Goal: Transaction & Acquisition: Obtain resource

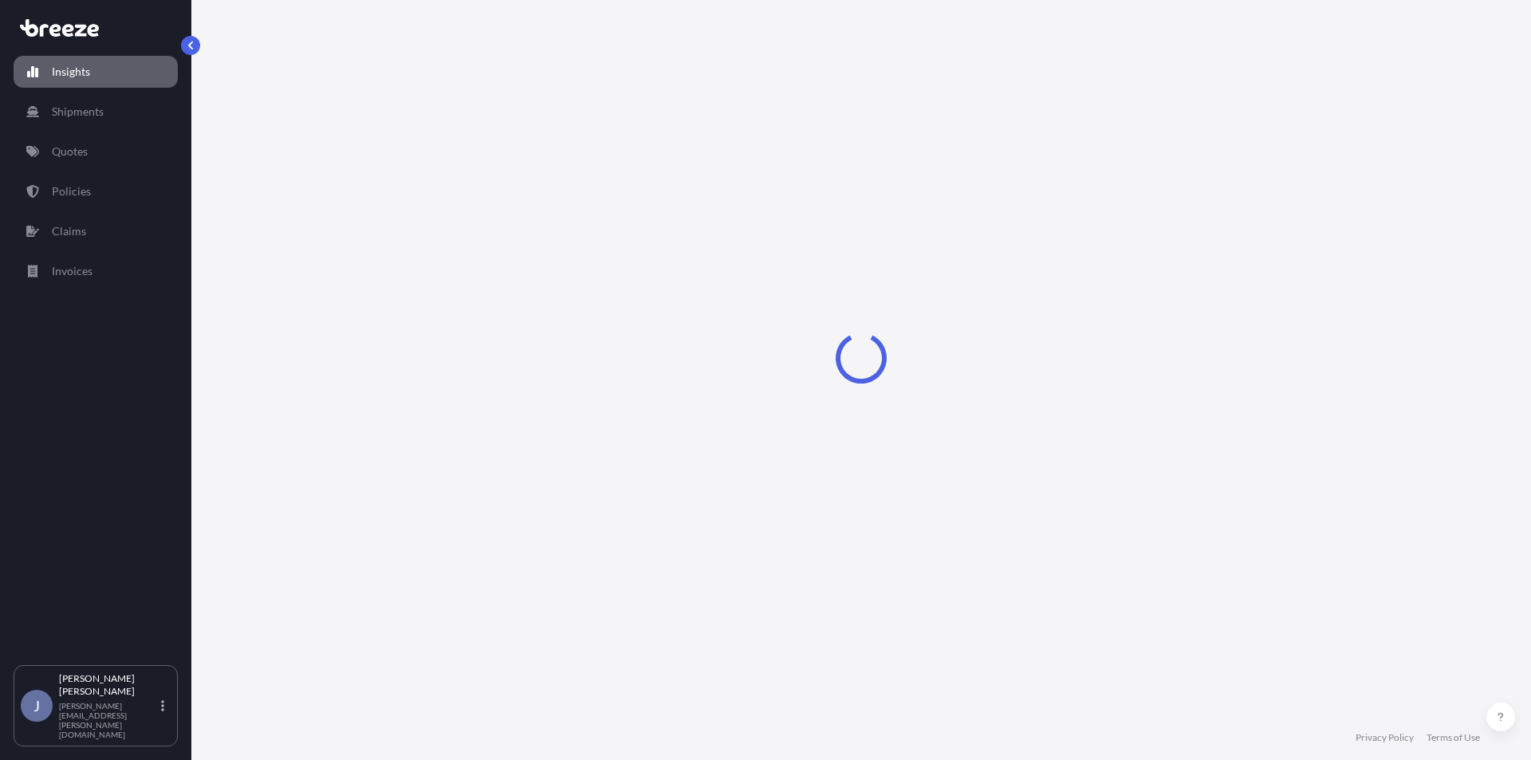
select select "2025"
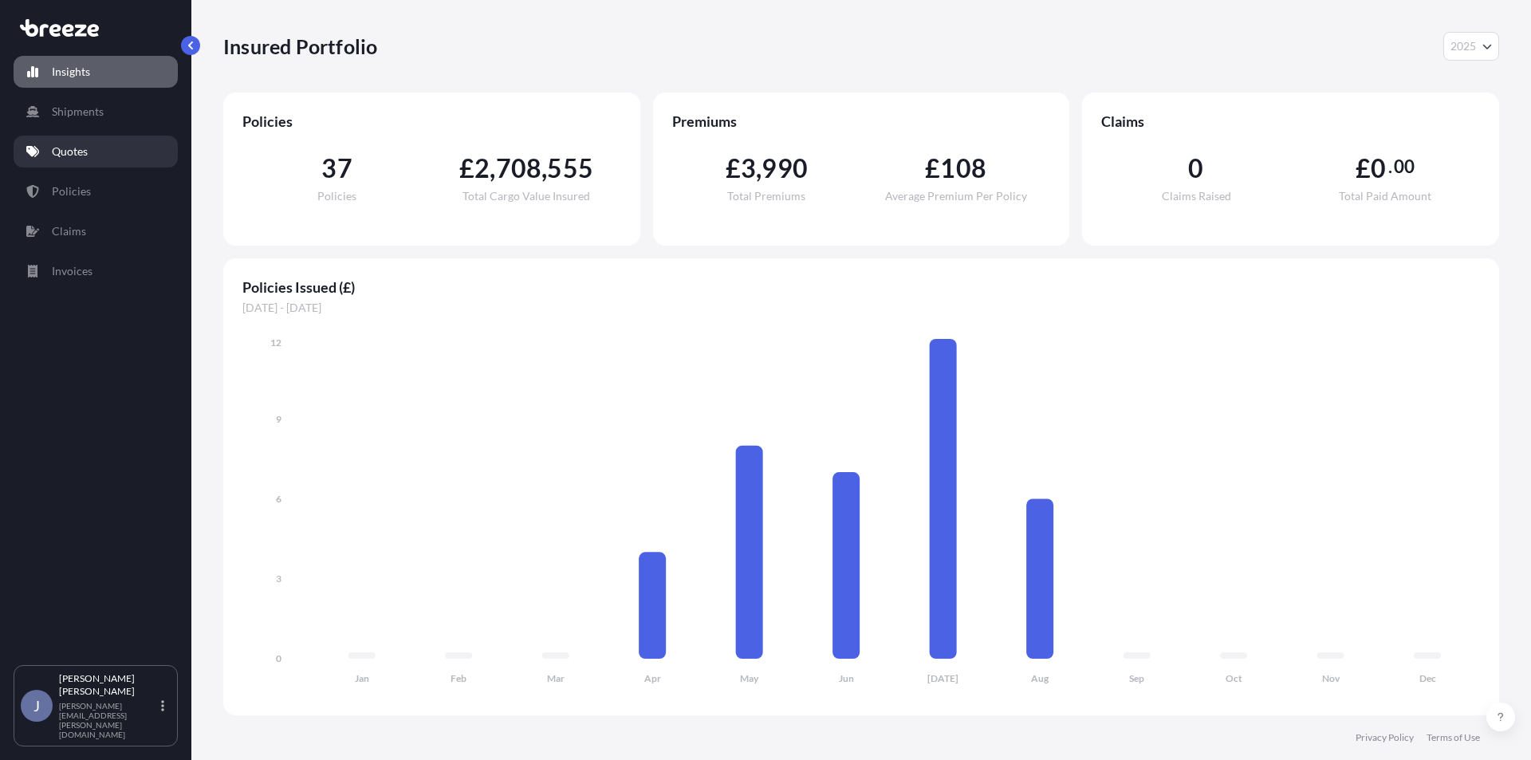
click at [76, 163] on link "Quotes" at bounding box center [96, 152] width 164 height 32
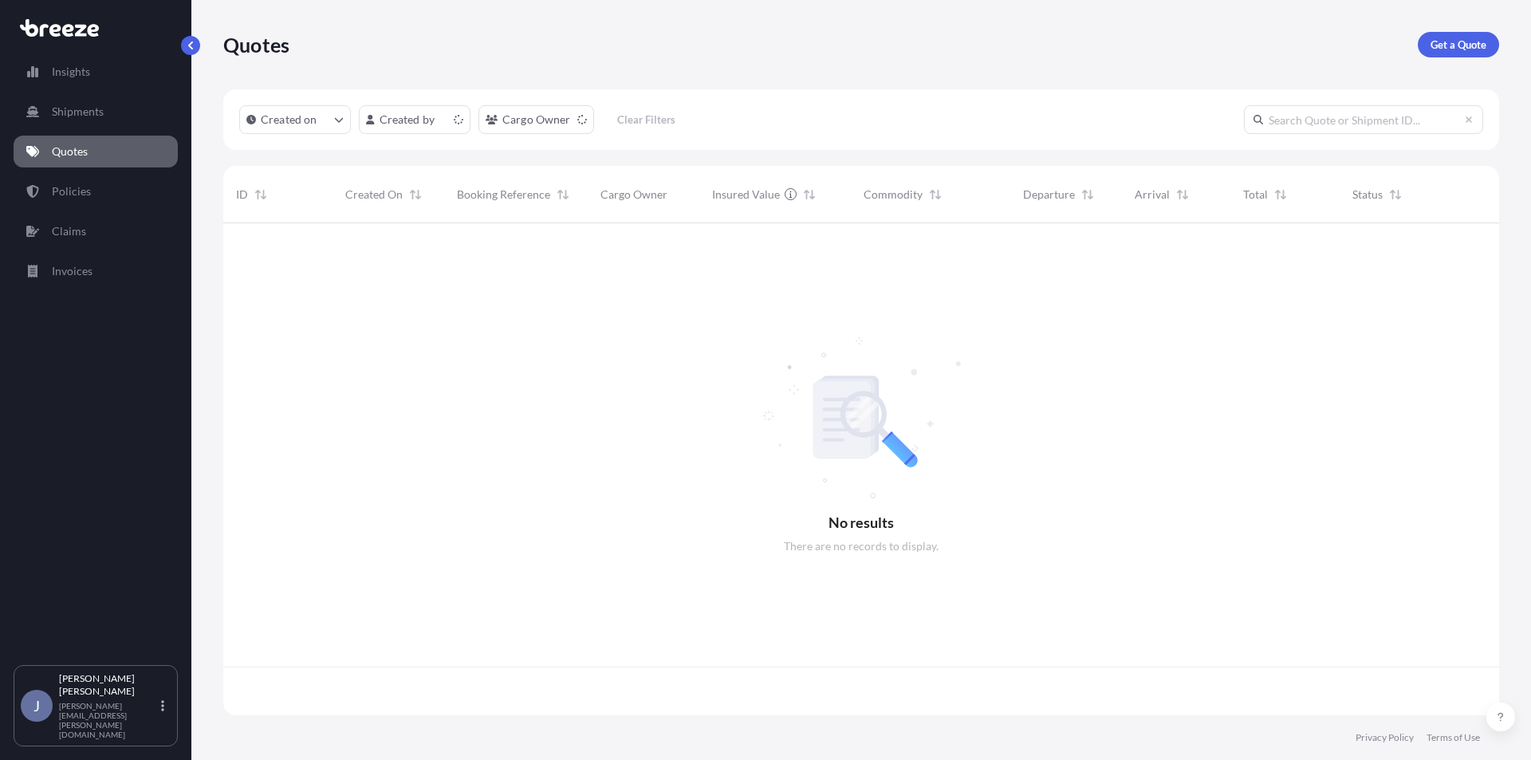
scroll to position [489, 1264]
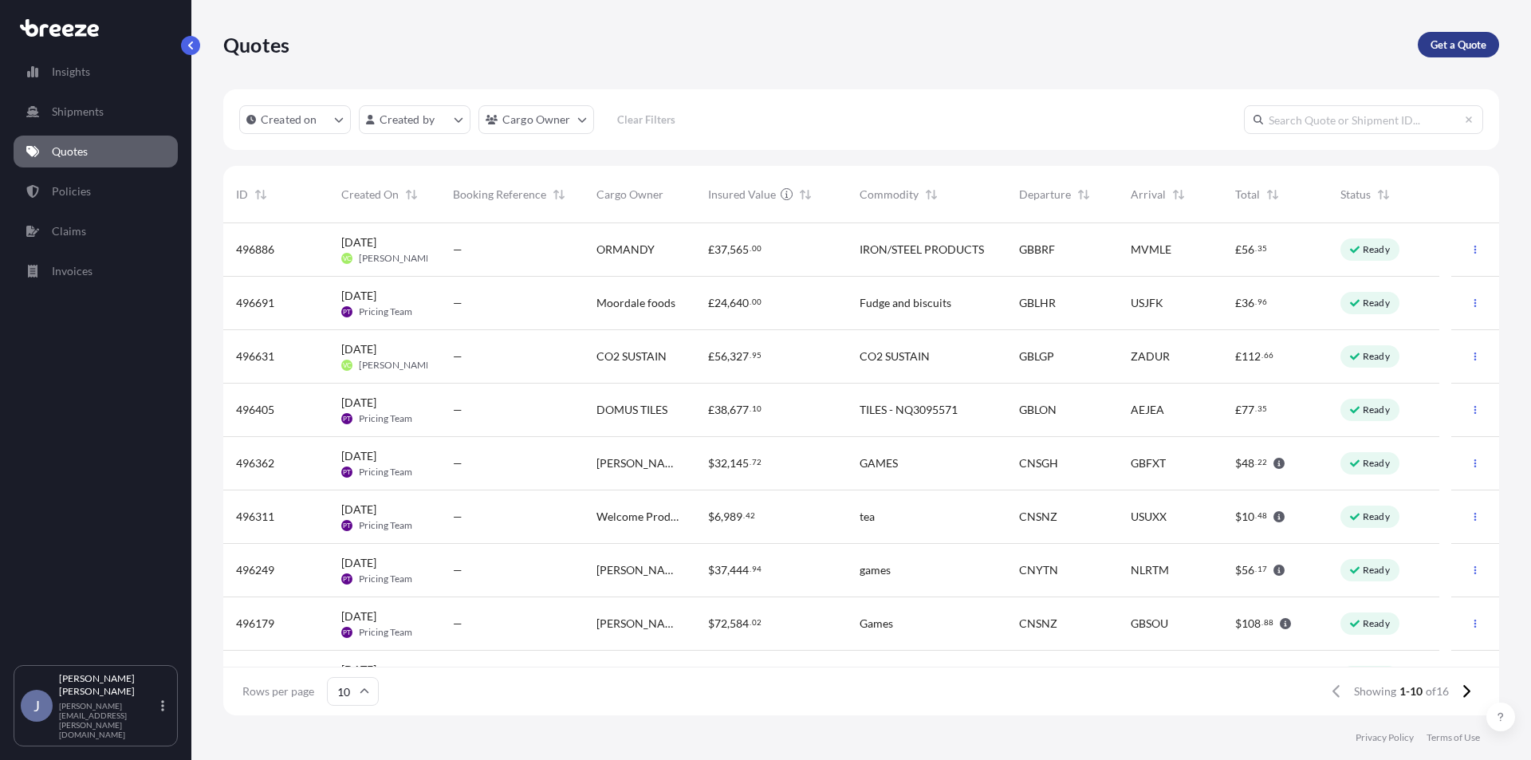
click at [1444, 48] on p "Get a Quote" at bounding box center [1458, 45] width 56 height 16
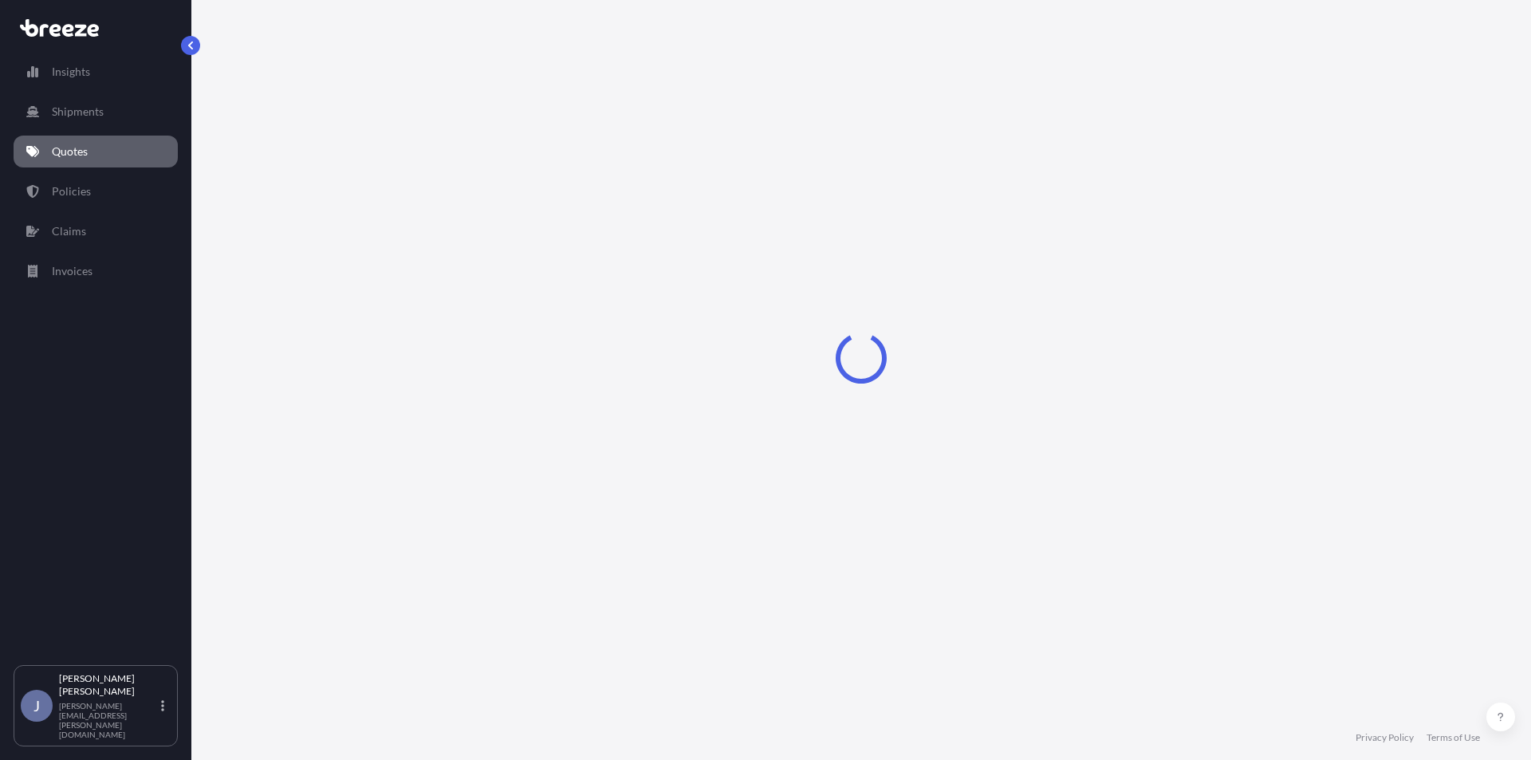
select select "Sea"
select select "1"
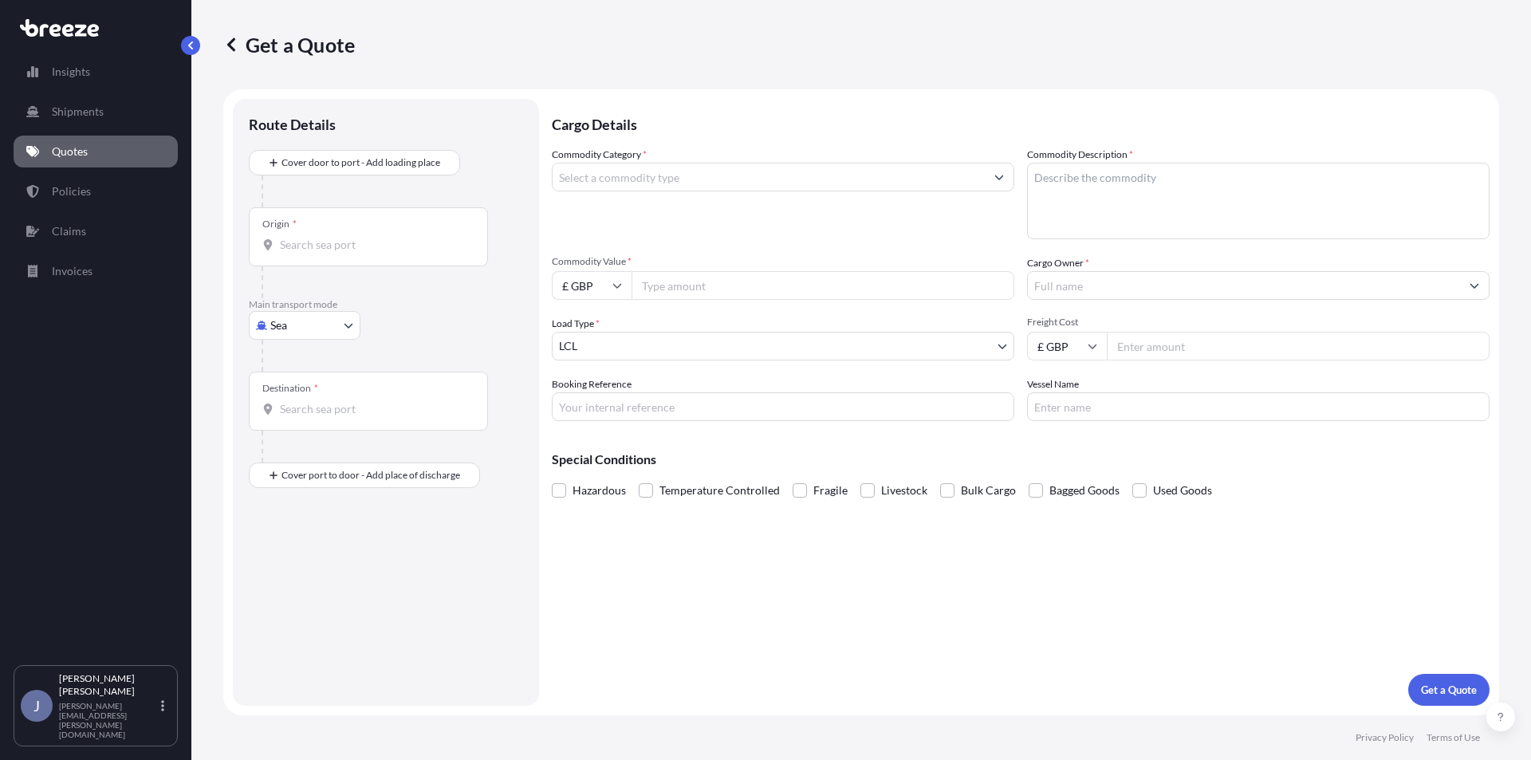
click at [677, 183] on input "Commodity Category *" at bounding box center [769, 177] width 432 height 29
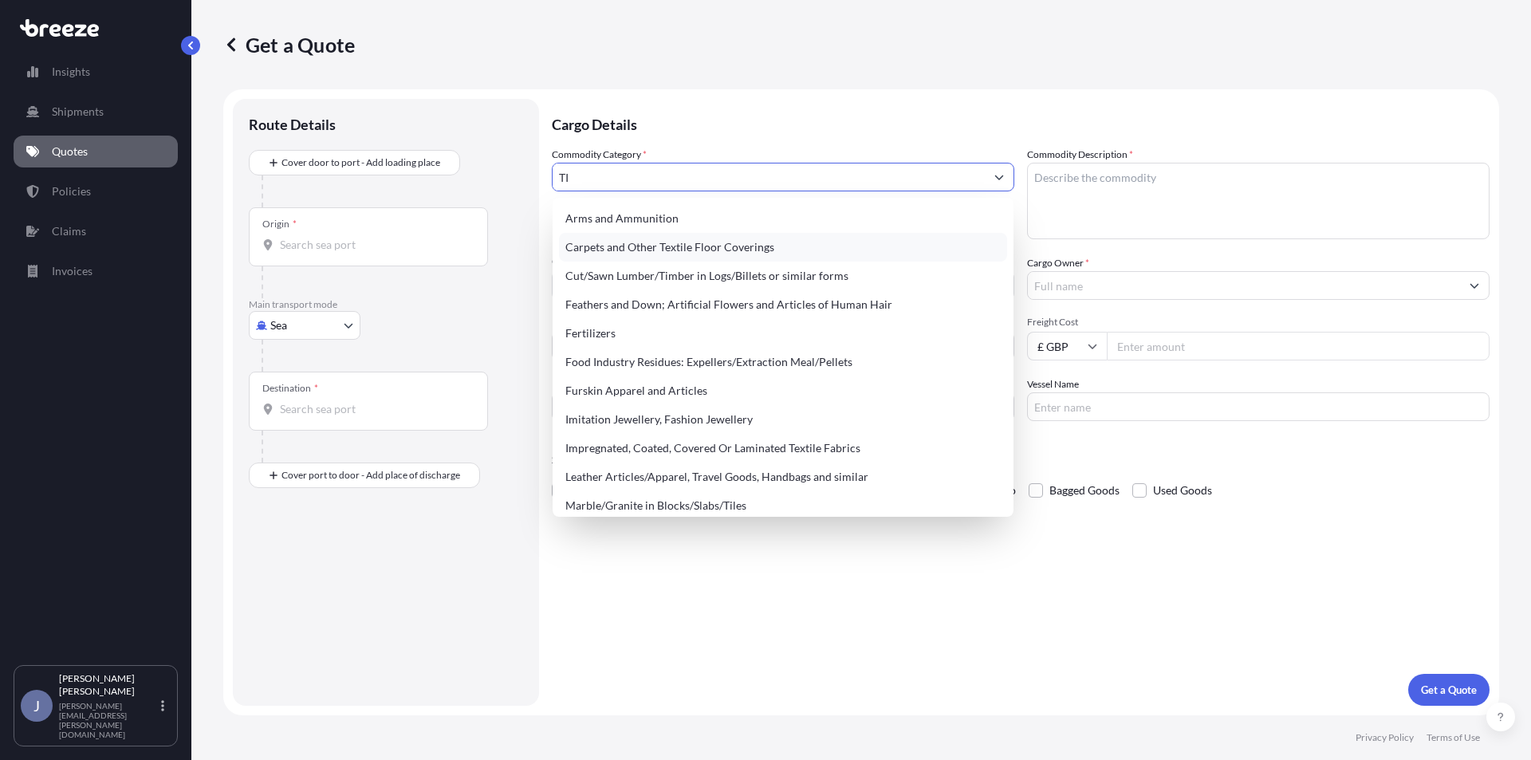
type input "T"
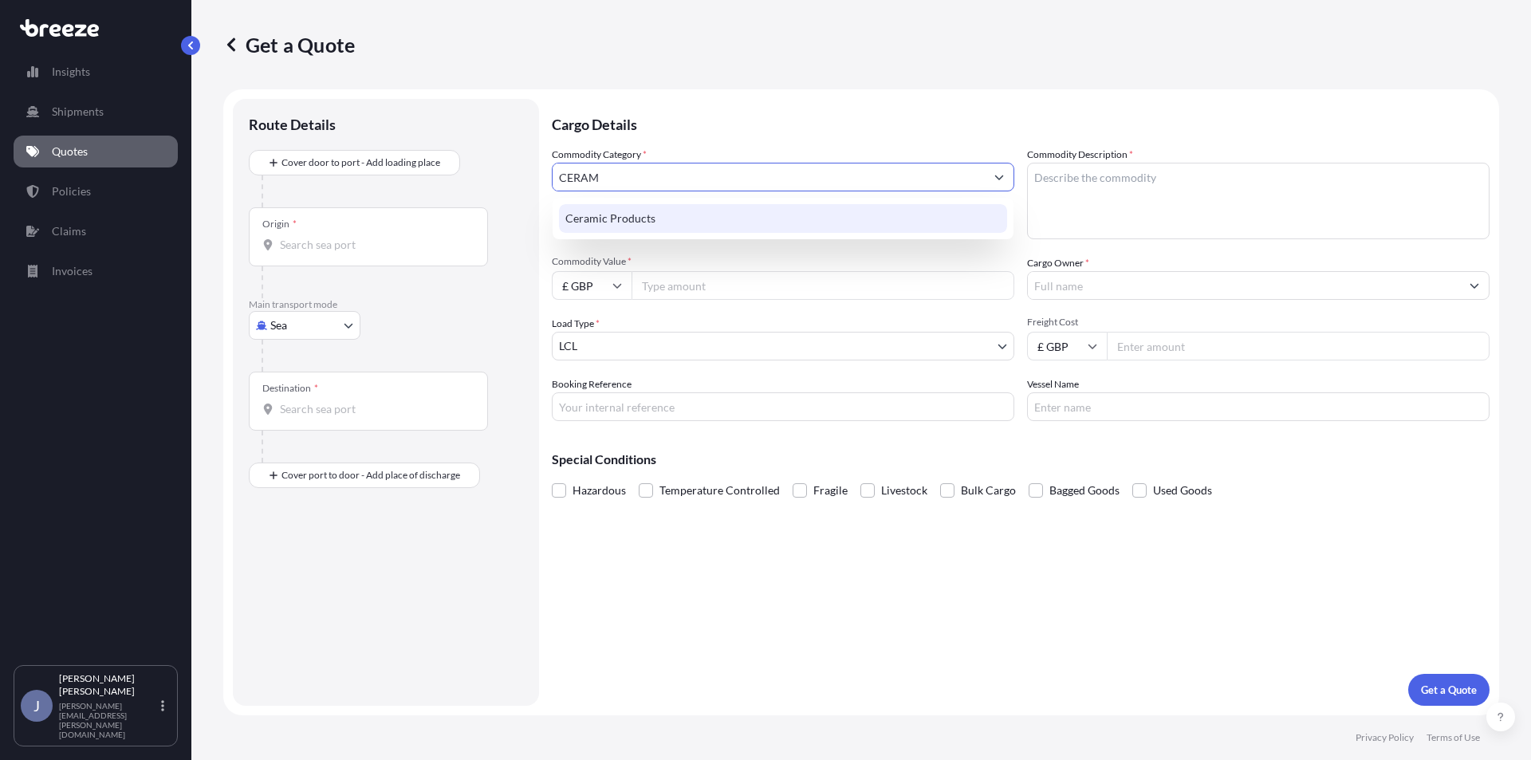
click at [687, 222] on div "Ceramic Products" at bounding box center [783, 218] width 448 height 29
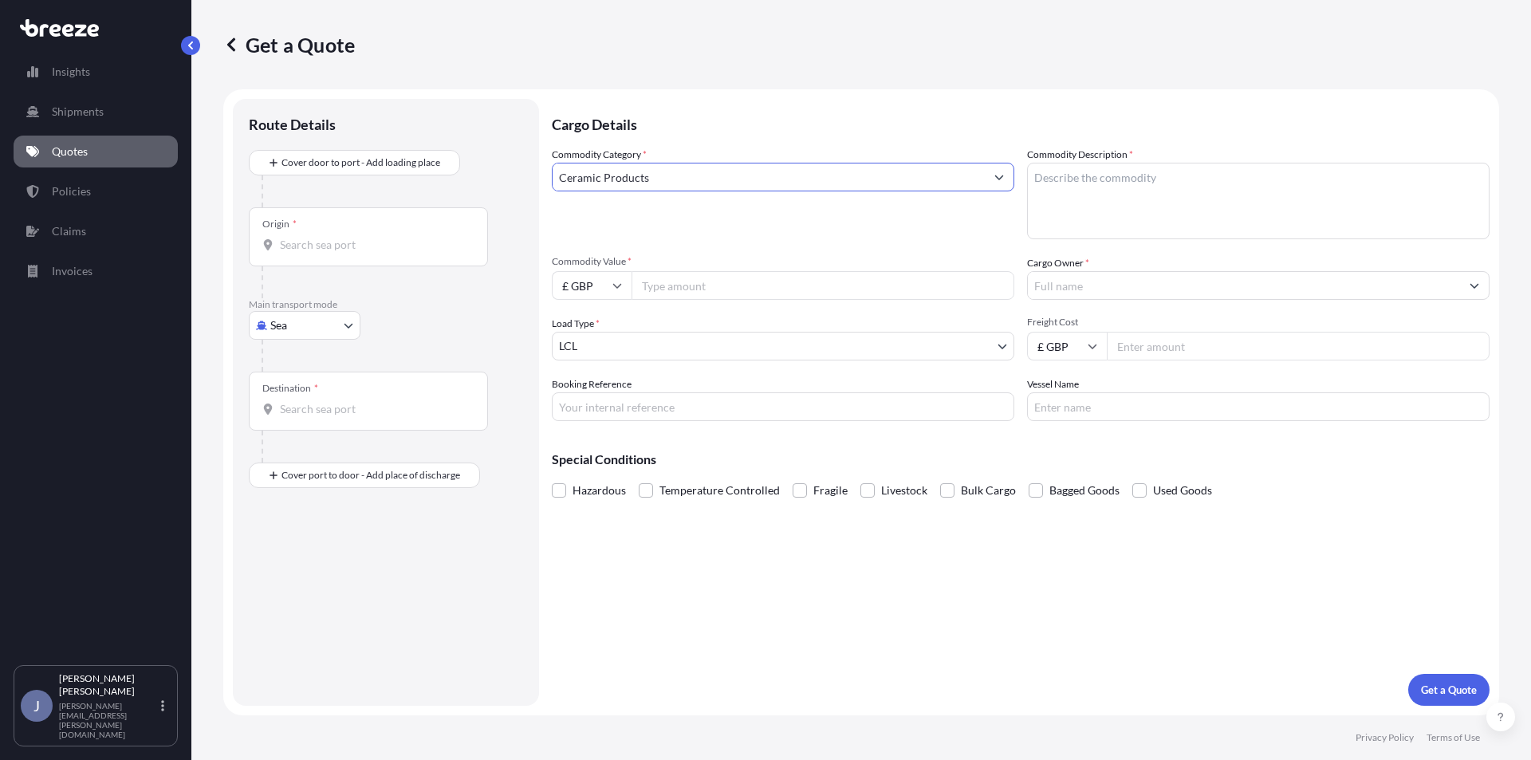
type input "Ceramic Products"
click at [1121, 184] on textarea "Commodity Description *" at bounding box center [1258, 201] width 462 height 77
type textarea "t"
type textarea "TILES"
type input "100000"
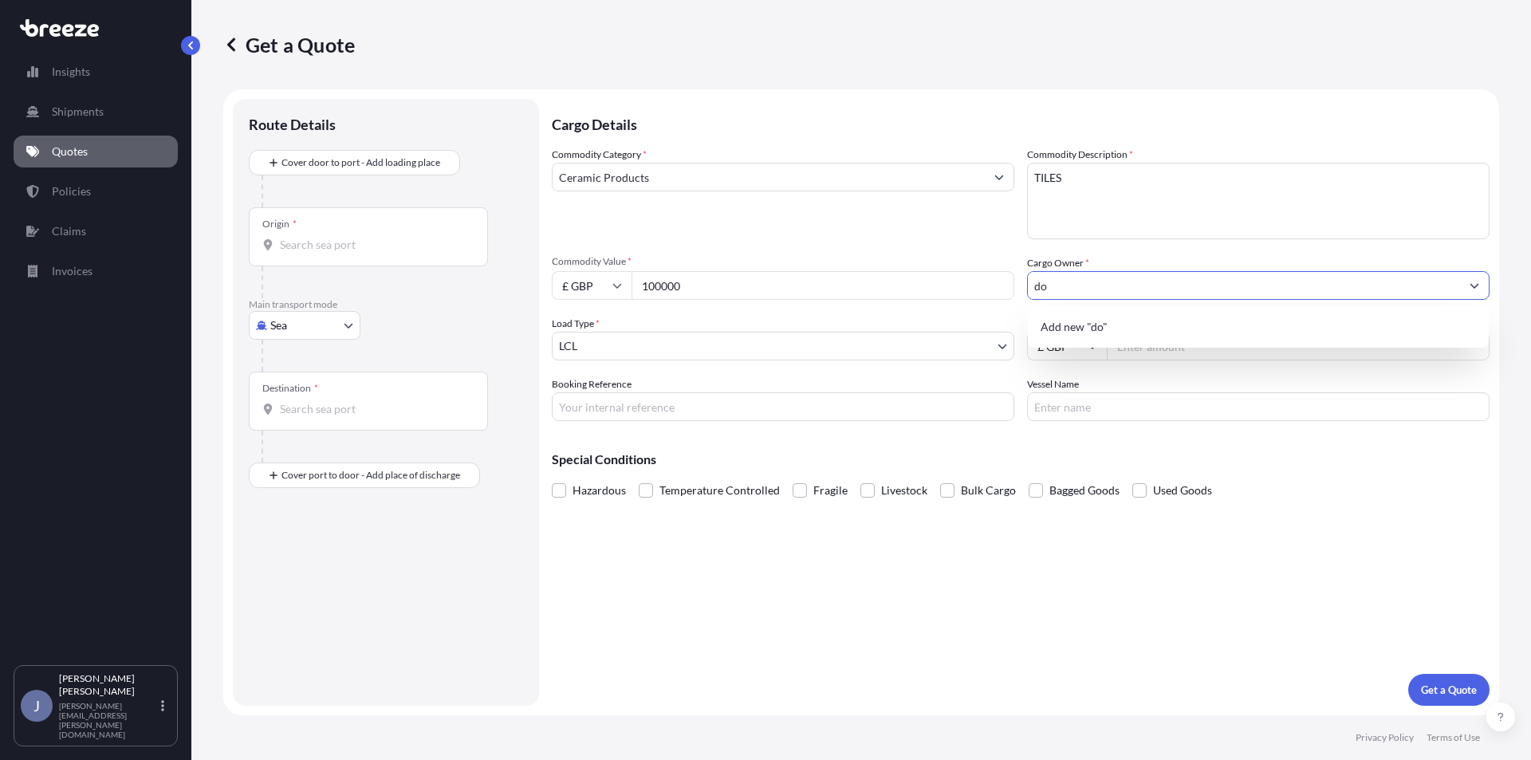
type input "d"
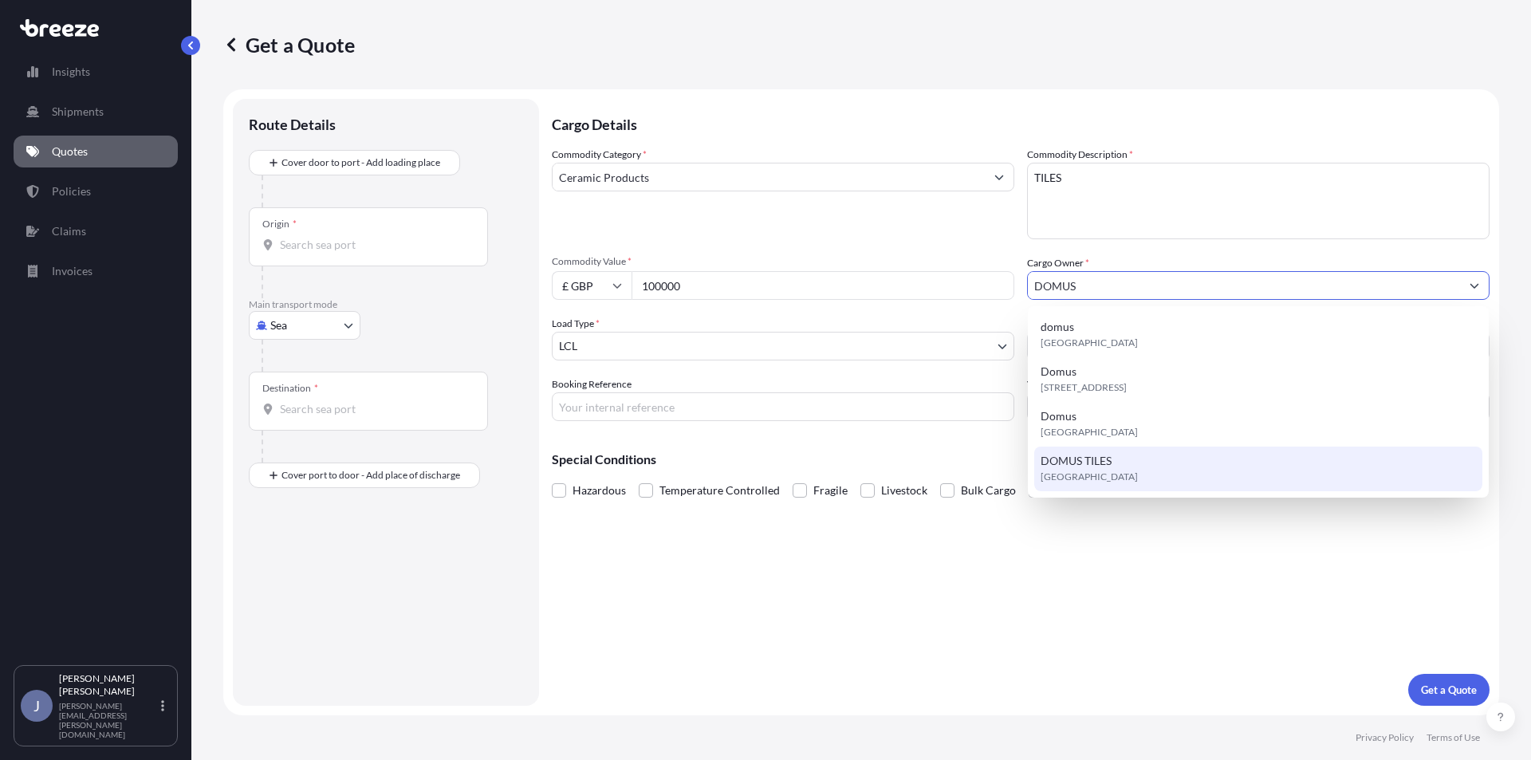
click at [1098, 461] on span "DOMUS TILES" at bounding box center [1075, 461] width 71 height 16
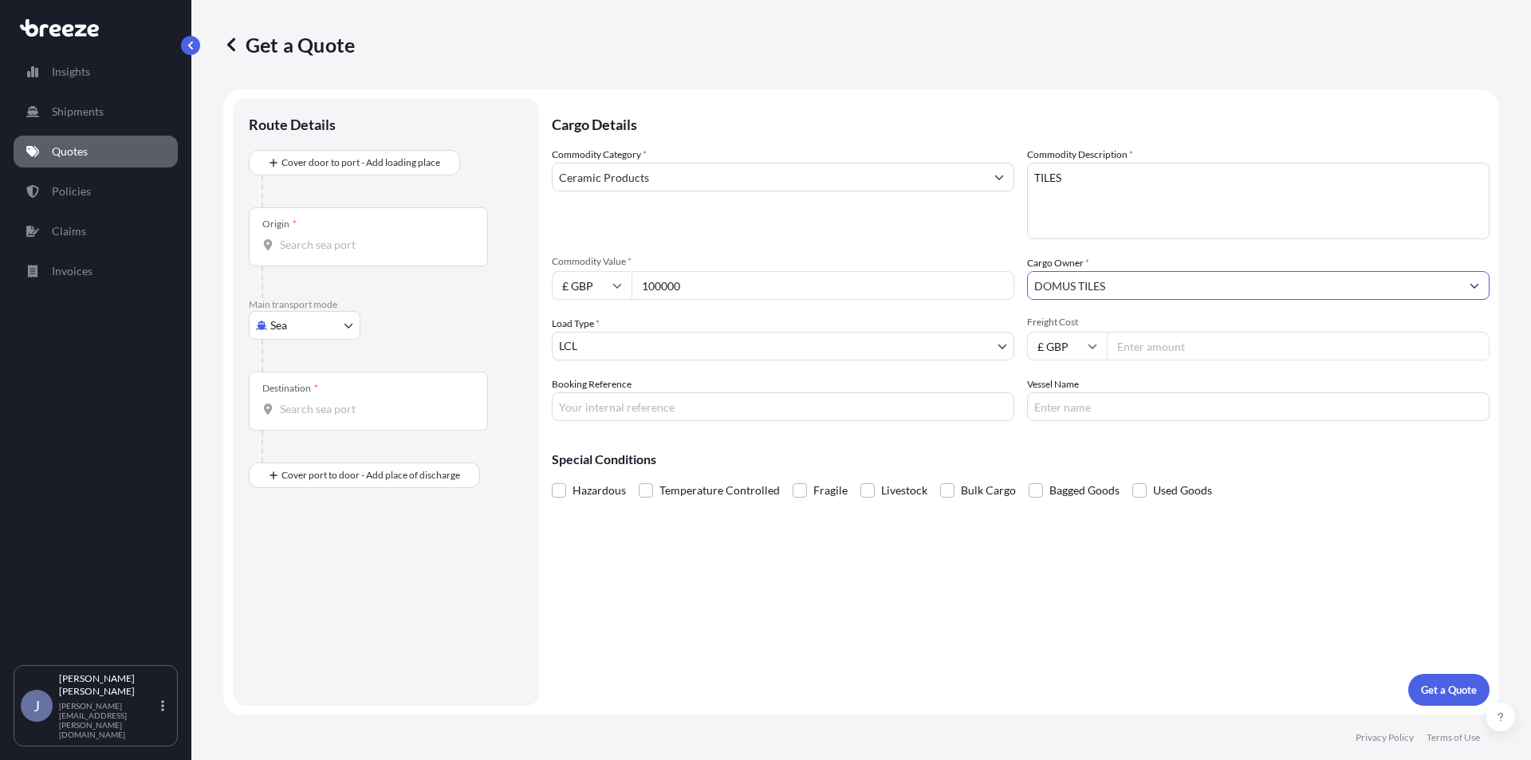
type input "DOMUS TILES"
click at [620, 351] on body "9 options available. 4 options available. 0 options available. 4 options availa…" at bounding box center [765, 380] width 1531 height 760
click at [323, 338] on body "1 option available. 0 options available. 1 option available. 0 options availabl…" at bounding box center [765, 380] width 1531 height 760
click at [288, 397] on span "Air" at bounding box center [287, 395] width 16 height 16
select select "Air"
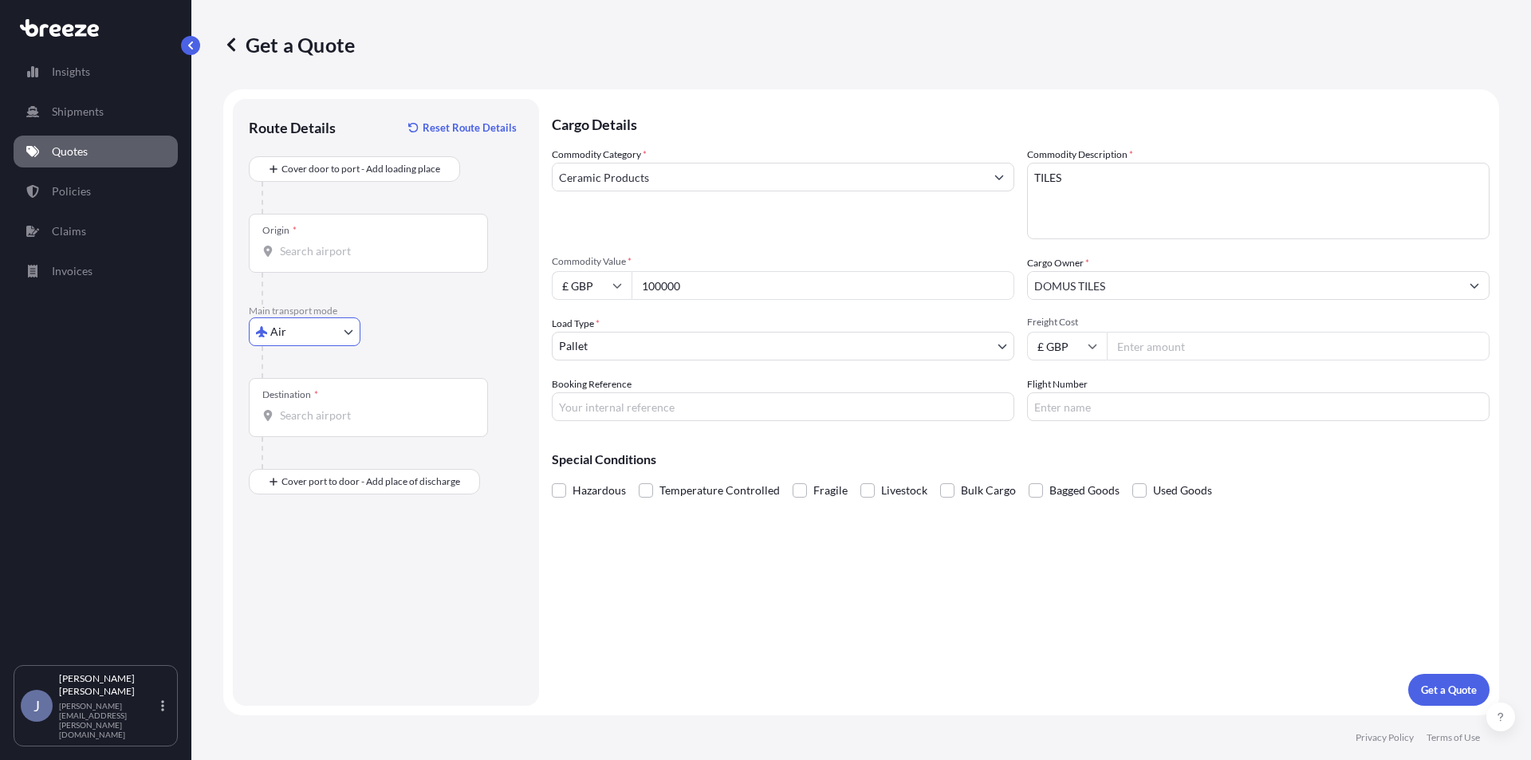
click at [323, 253] on input "Origin *" at bounding box center [374, 251] width 188 height 16
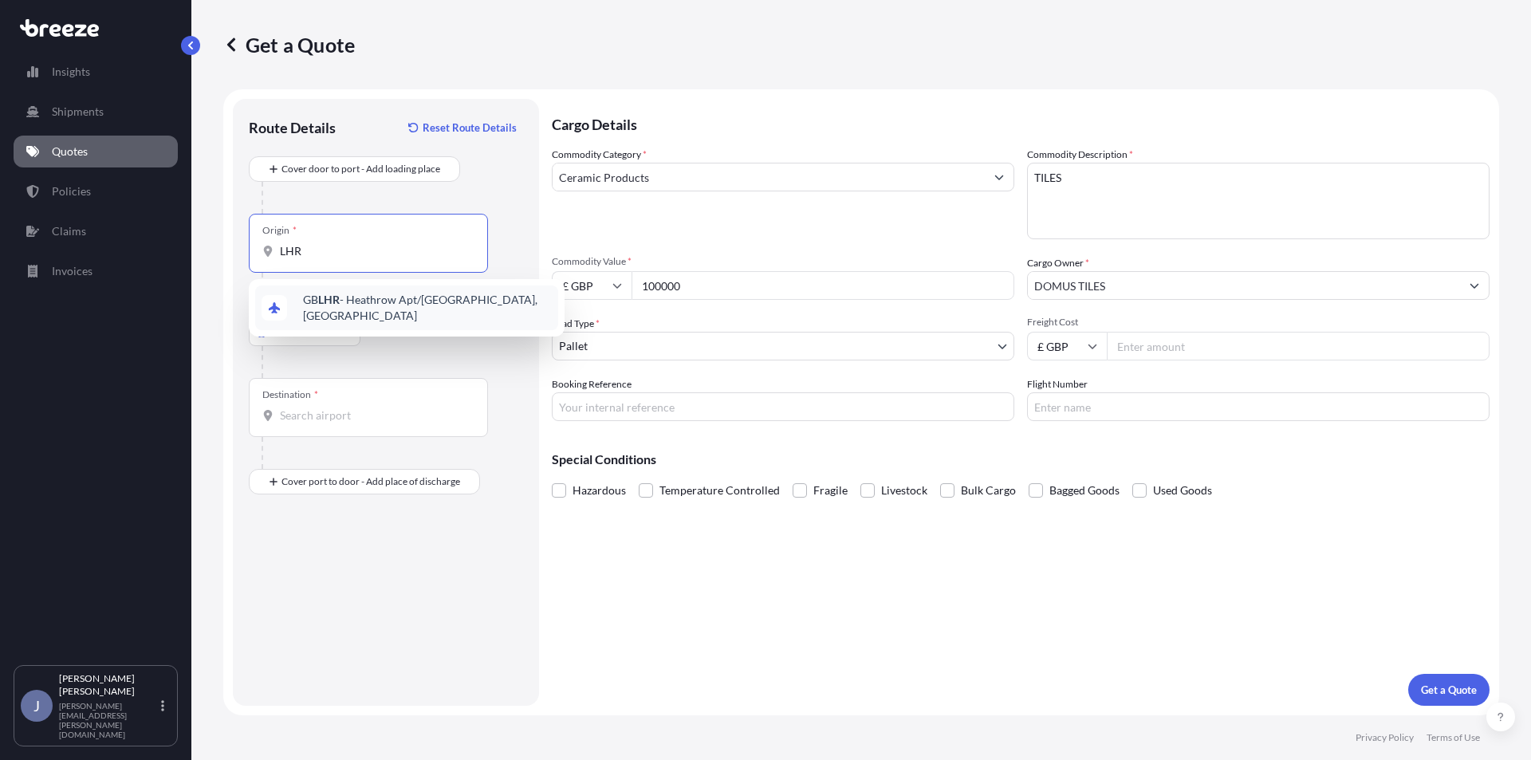
click at [349, 301] on span "GB LHR - Heathrow Apt/[GEOGRAPHIC_DATA], [GEOGRAPHIC_DATA]" at bounding box center [427, 308] width 249 height 32
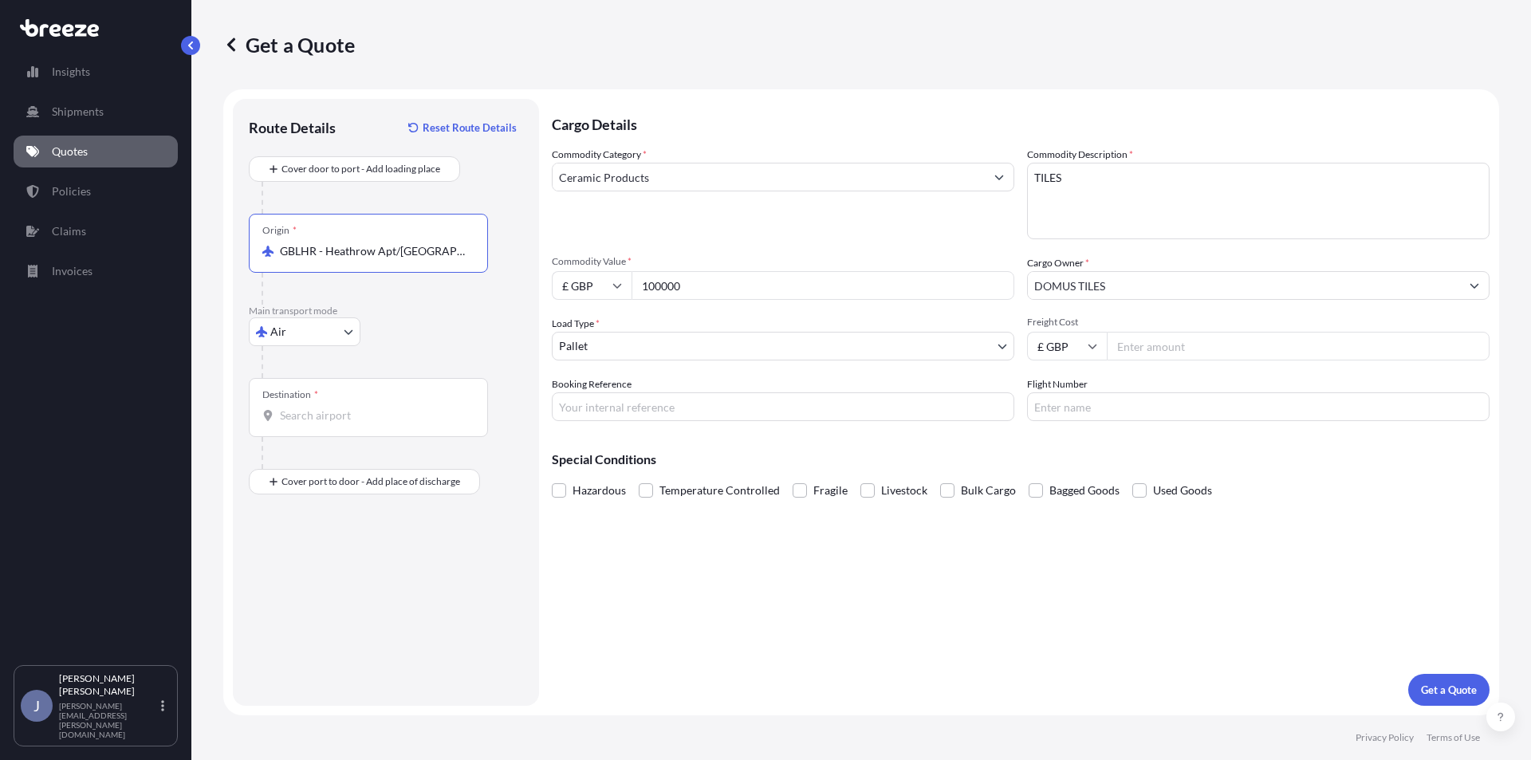
type input "GBLHR - Heathrow Apt/[GEOGRAPHIC_DATA], [GEOGRAPHIC_DATA]"
click at [304, 403] on div "Destination *" at bounding box center [368, 407] width 239 height 59
click at [304, 407] on input "Destination *" at bounding box center [374, 415] width 188 height 16
type input "AEDWC - [GEOGRAPHIC_DATA] World Central Apt, [GEOGRAPHIC_DATA]"
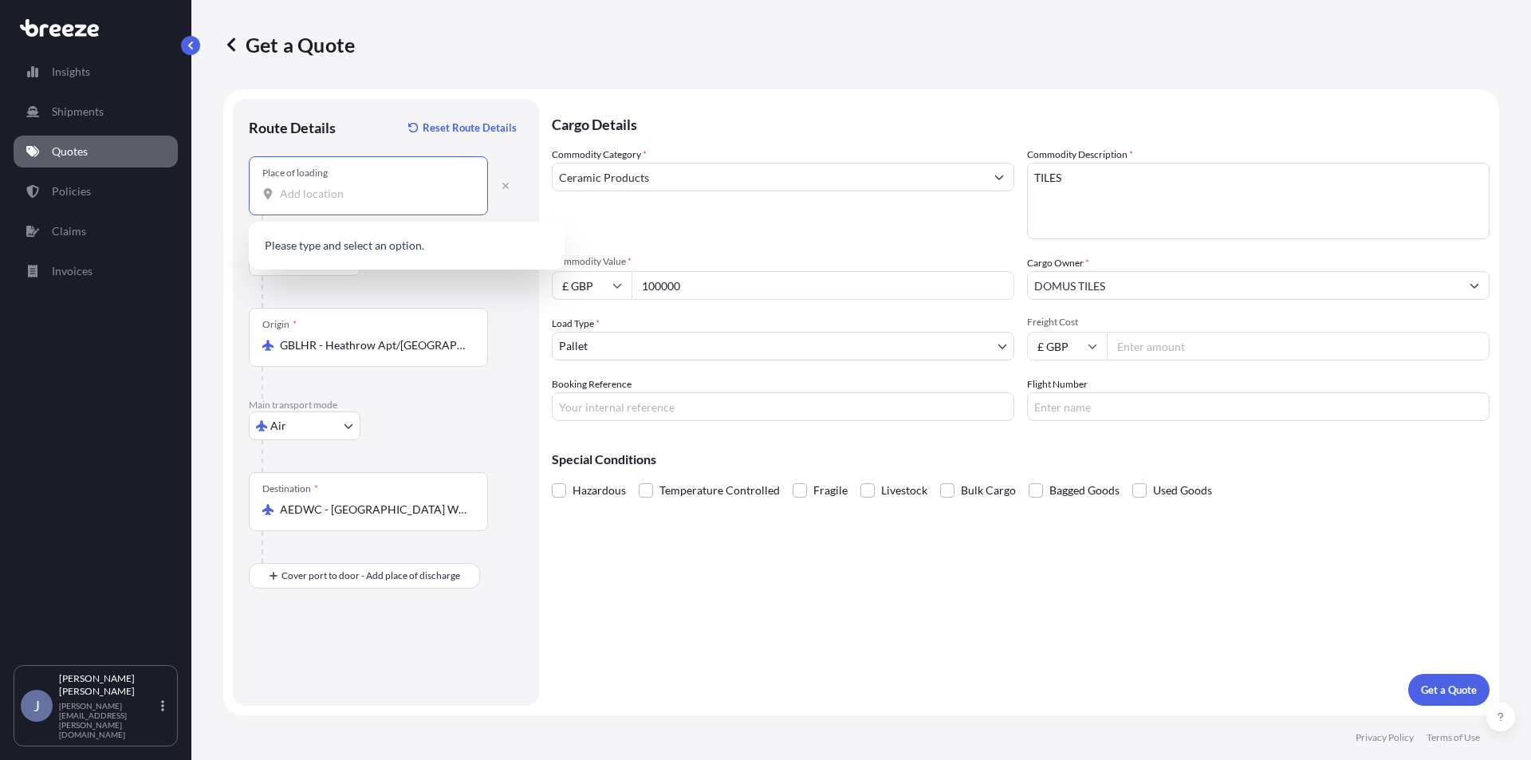
click at [347, 200] on input "Place of loading" at bounding box center [374, 194] width 188 height 16
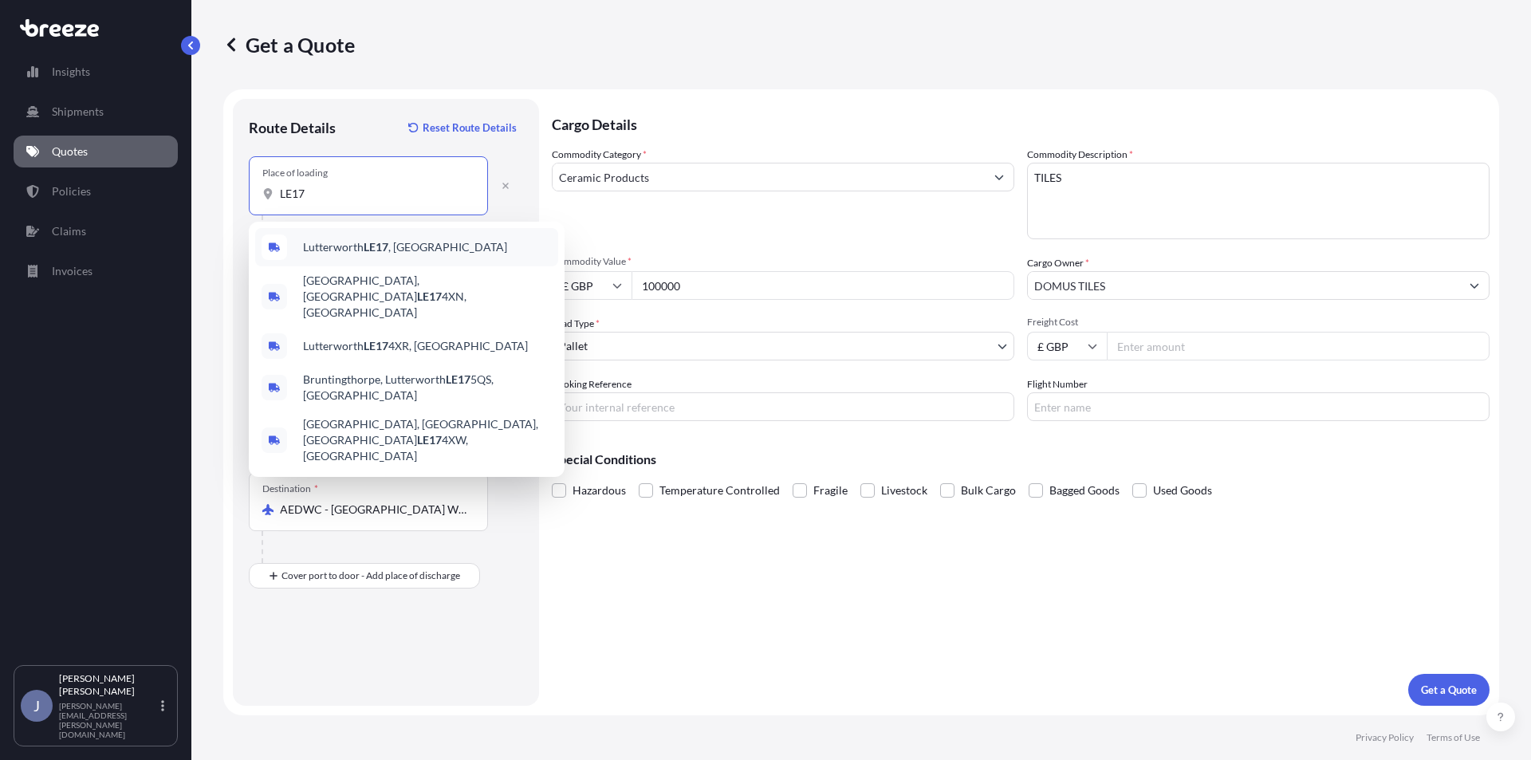
click at [348, 253] on span "Lutterworth LE17 , [GEOGRAPHIC_DATA]" at bounding box center [405, 247] width 204 height 16
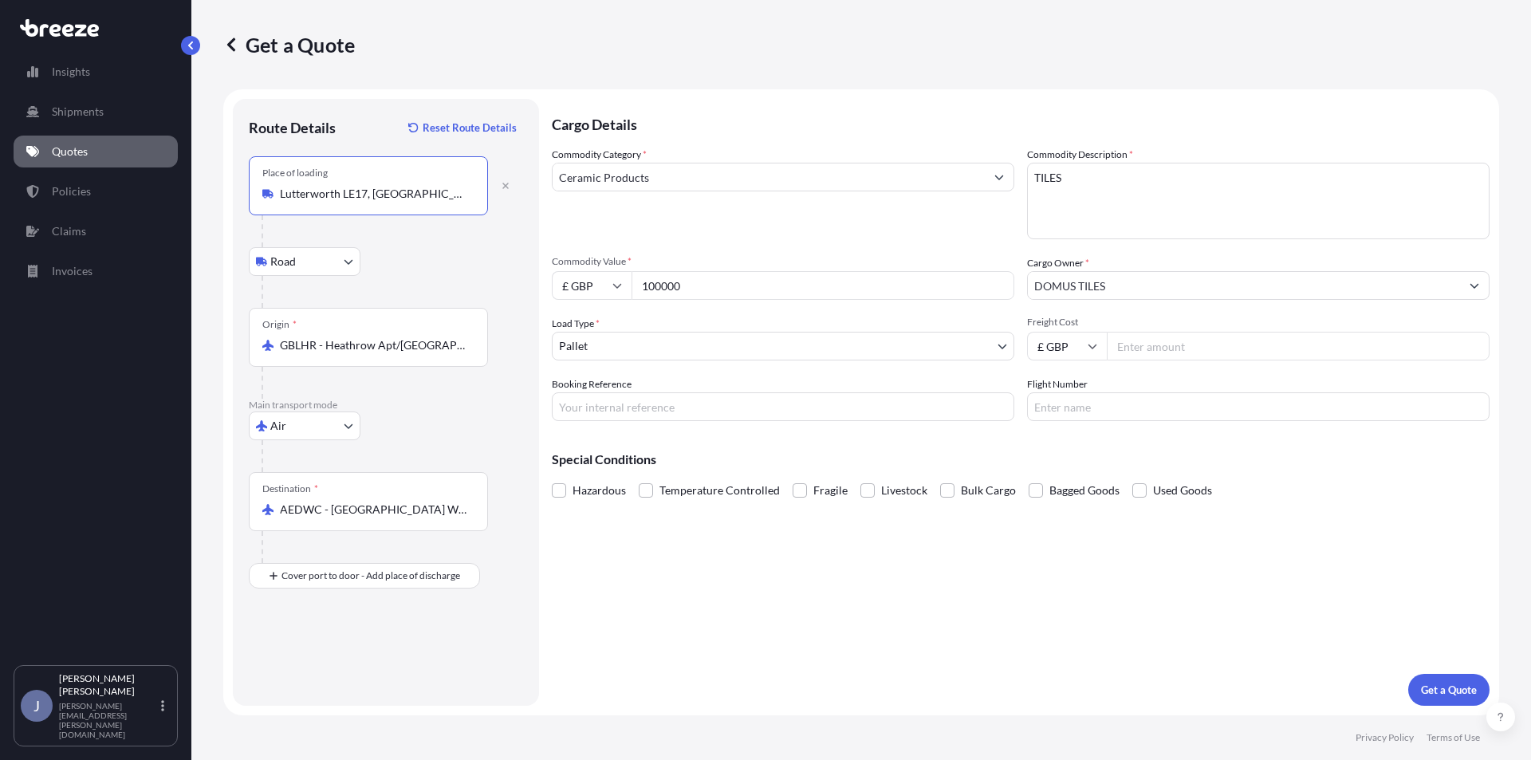
type input "Lutterworth LE17, [GEOGRAPHIC_DATA]"
click at [1150, 349] on input "Freight Cost" at bounding box center [1298, 346] width 383 height 29
click at [1194, 344] on input "15080" at bounding box center [1298, 346] width 383 height 29
type input "15080"
click at [1137, 344] on input "15080" at bounding box center [1298, 346] width 383 height 29
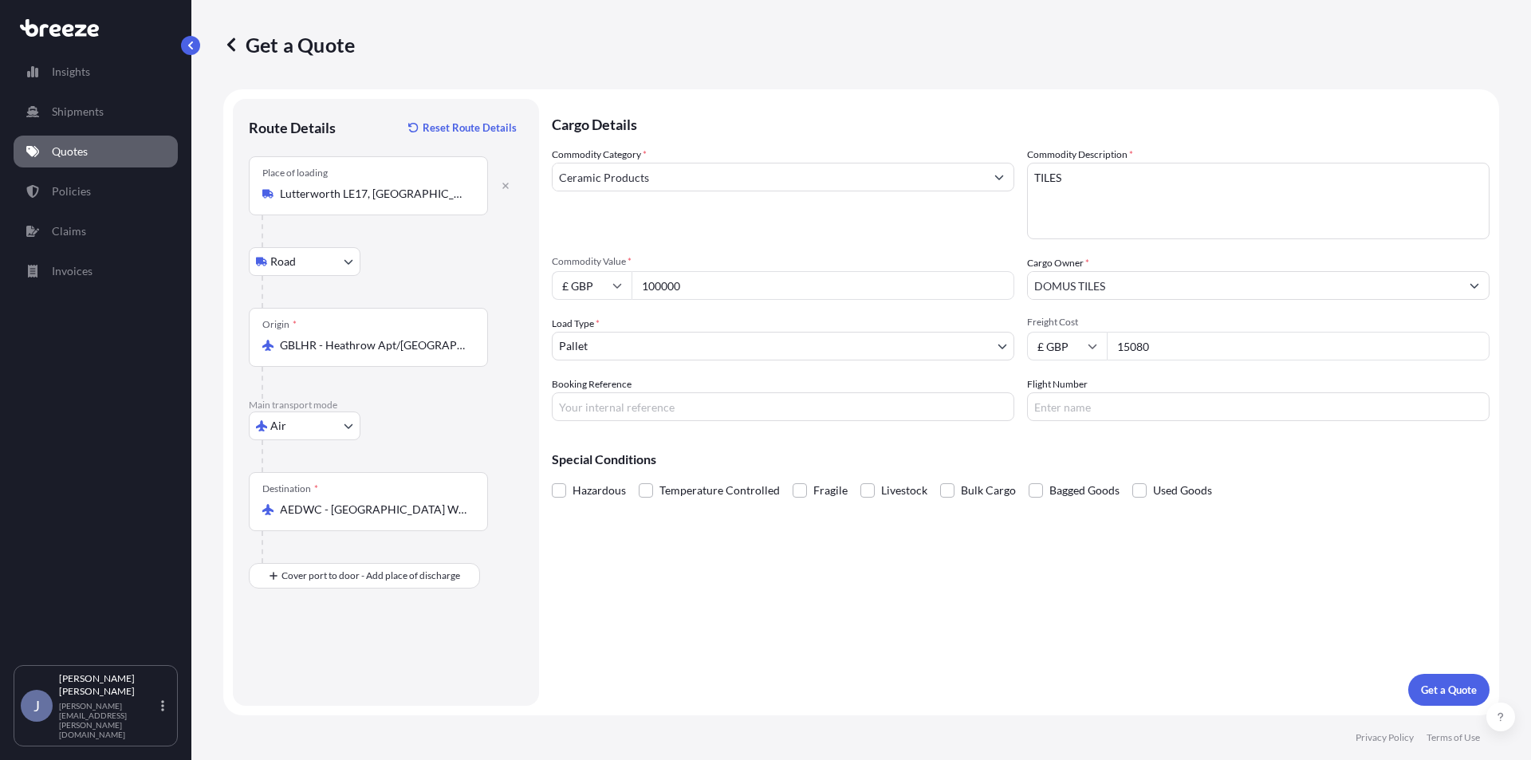
click at [1142, 344] on input "15080" at bounding box center [1298, 346] width 383 height 29
click at [1435, 699] on button "Get a Quote" at bounding box center [1448, 690] width 81 height 32
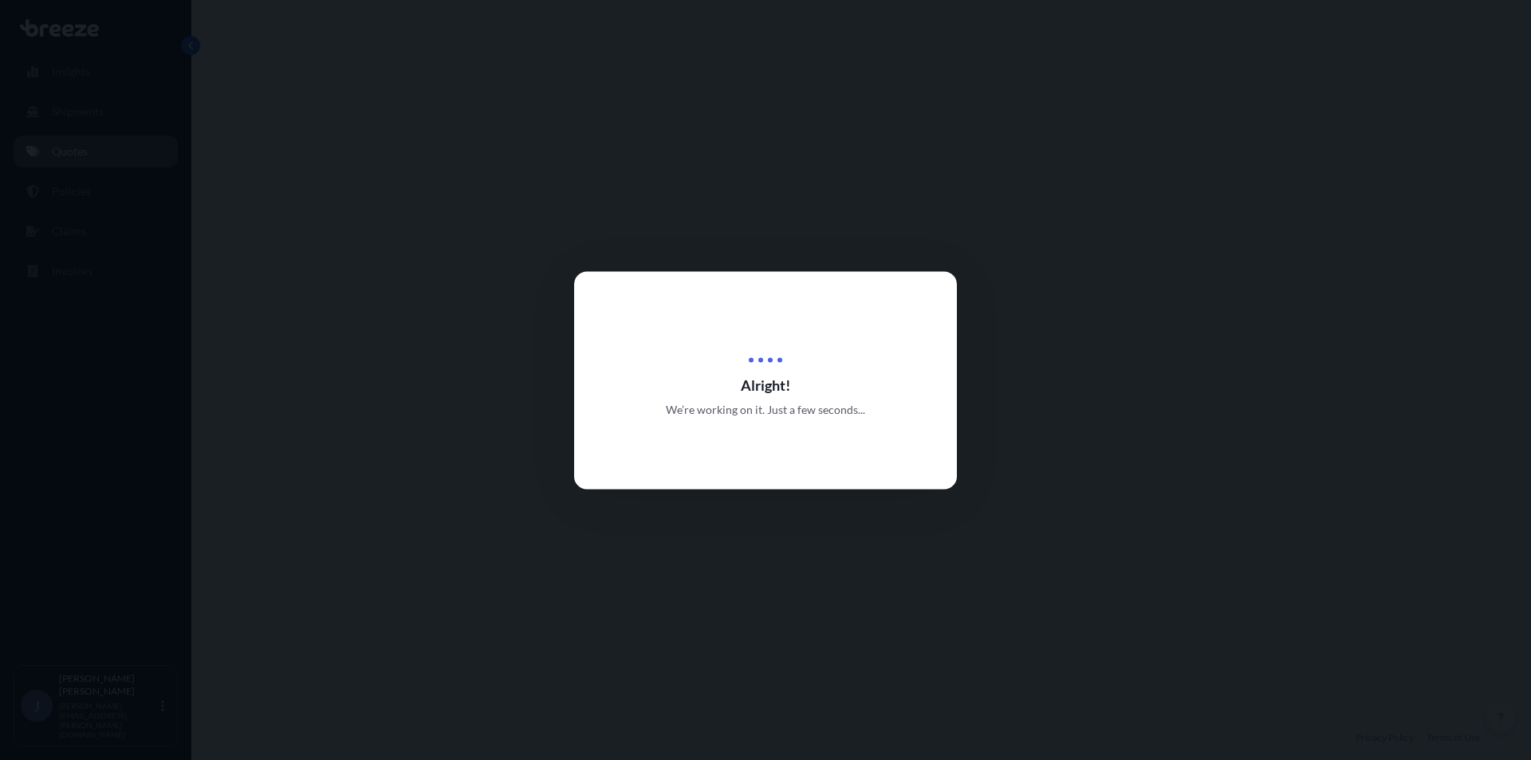
select select "Road"
select select "Air"
select select "1"
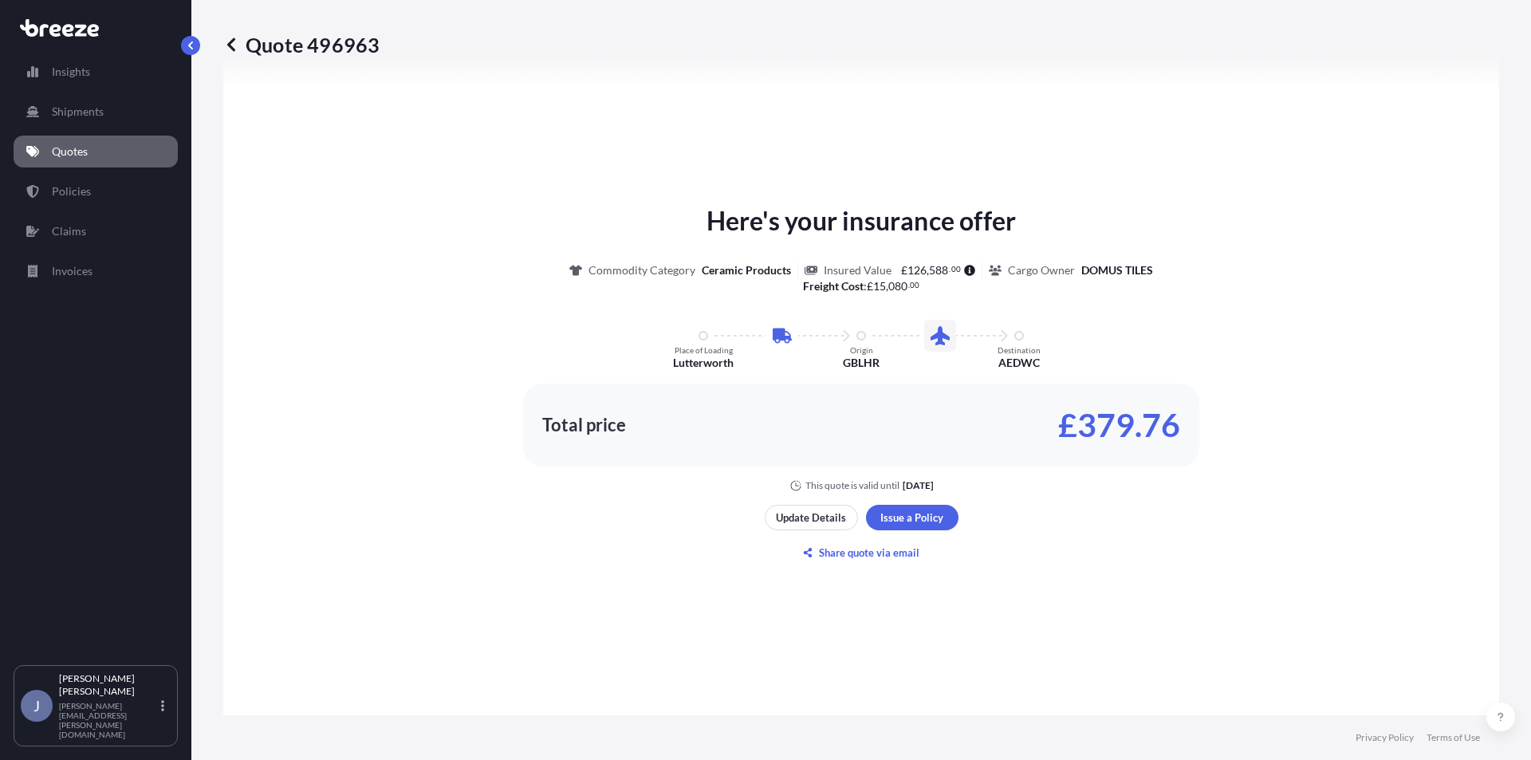
scroll to position [783, 0]
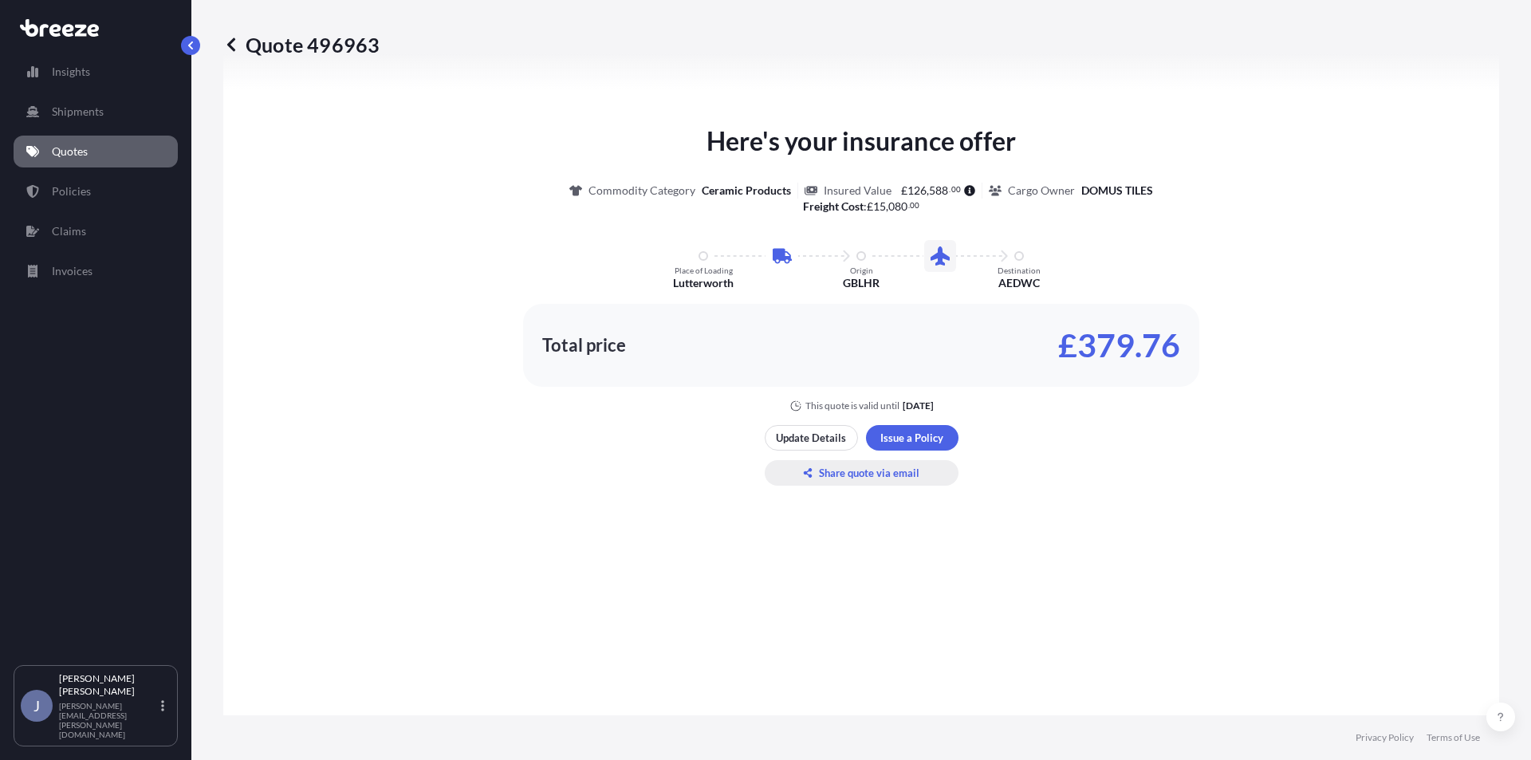
click at [861, 474] on p "Share quote via email" at bounding box center [869, 473] width 100 height 16
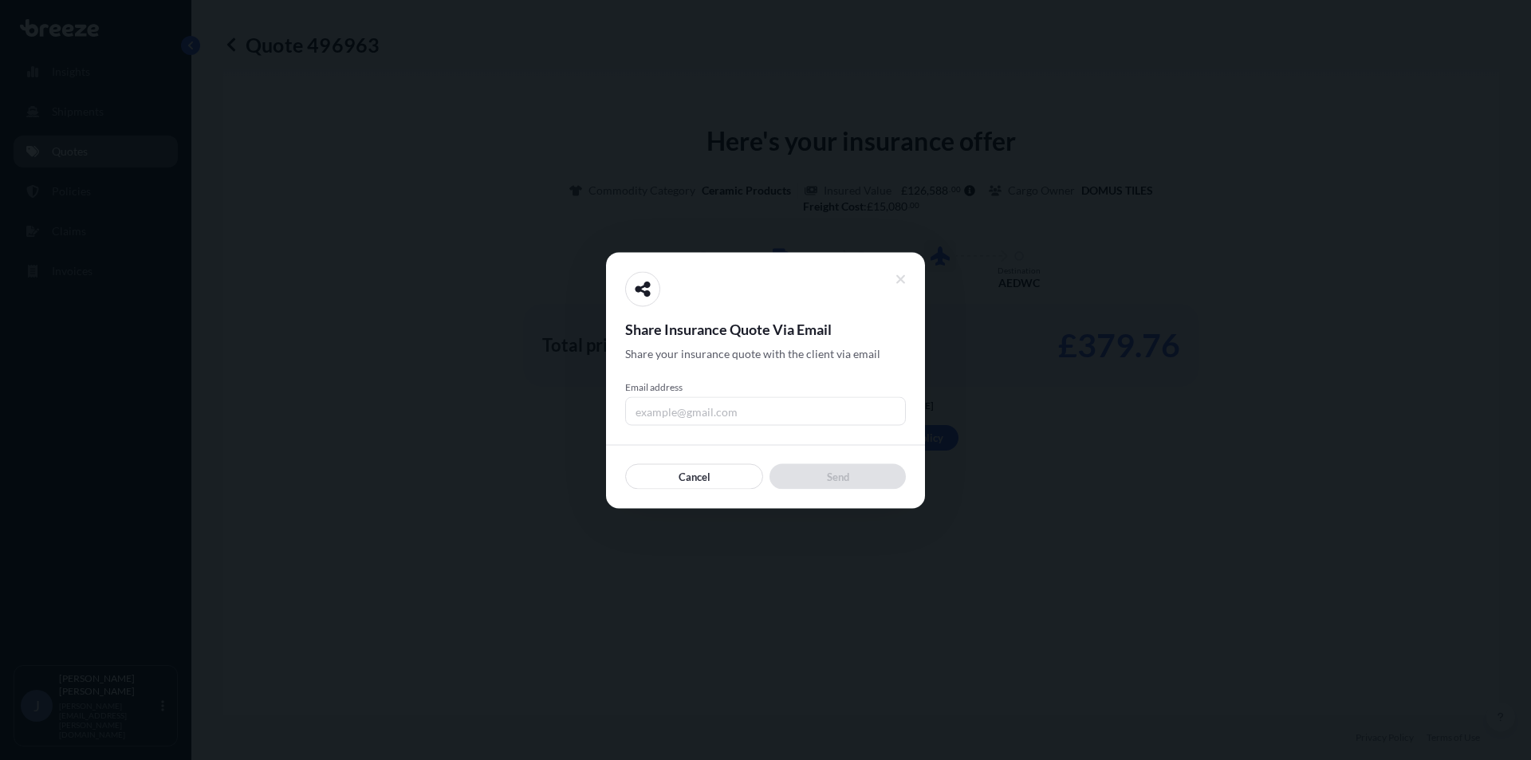
click at [717, 400] on input "Email address" at bounding box center [765, 410] width 281 height 29
type input "[EMAIL_ADDRESS][DOMAIN_NAME]"
